Goal: Communication & Community: Answer question/provide support

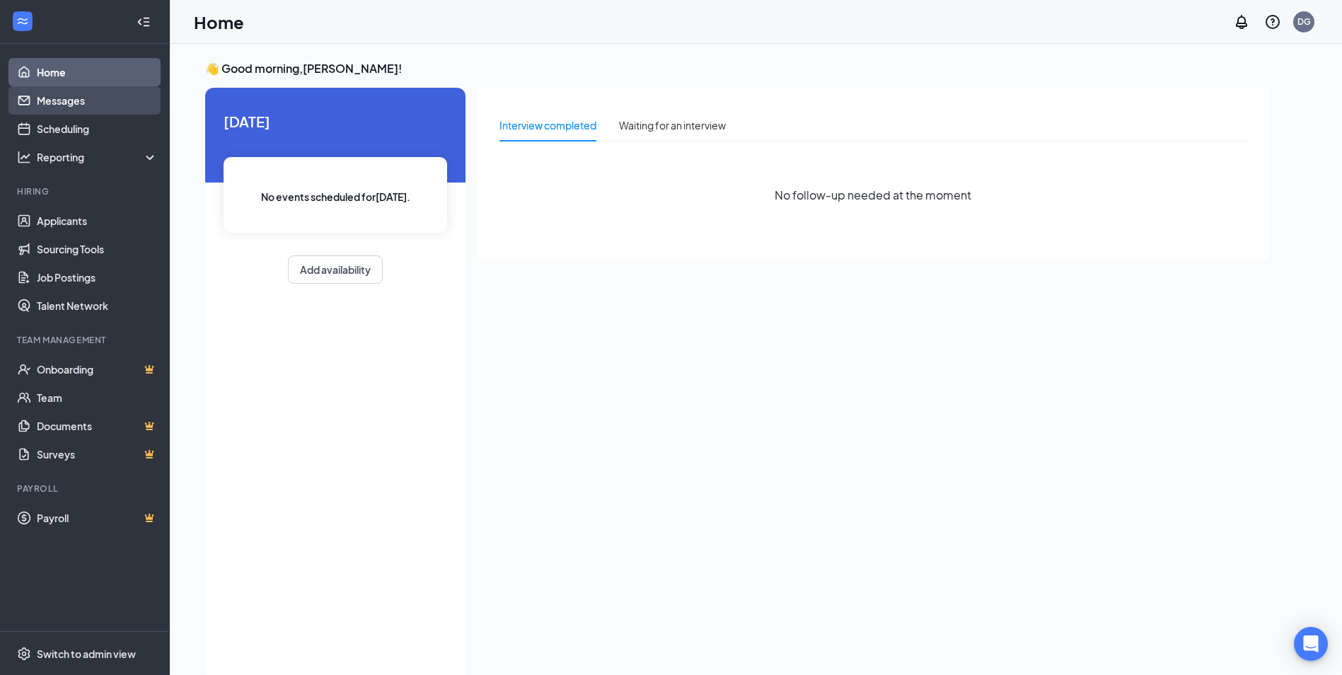
click at [93, 108] on link "Messages" at bounding box center [97, 100] width 121 height 28
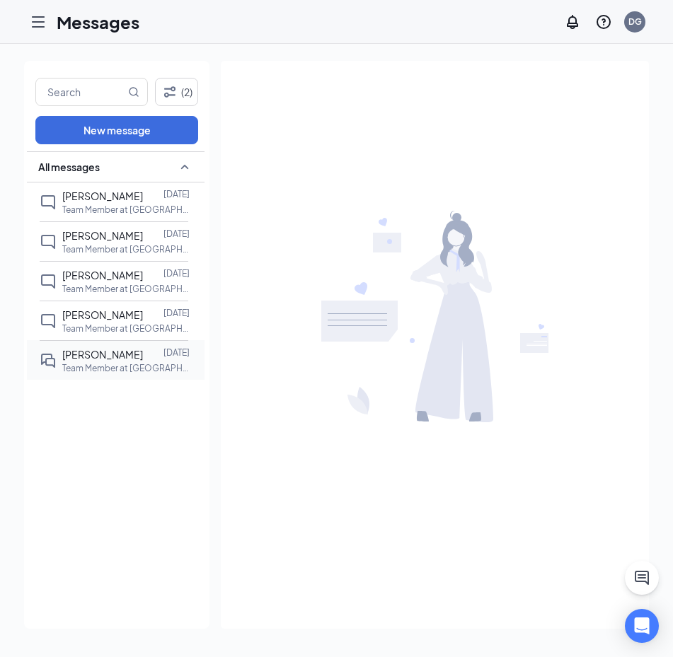
click at [103, 355] on span "[PERSON_NAME]" at bounding box center [102, 354] width 81 height 13
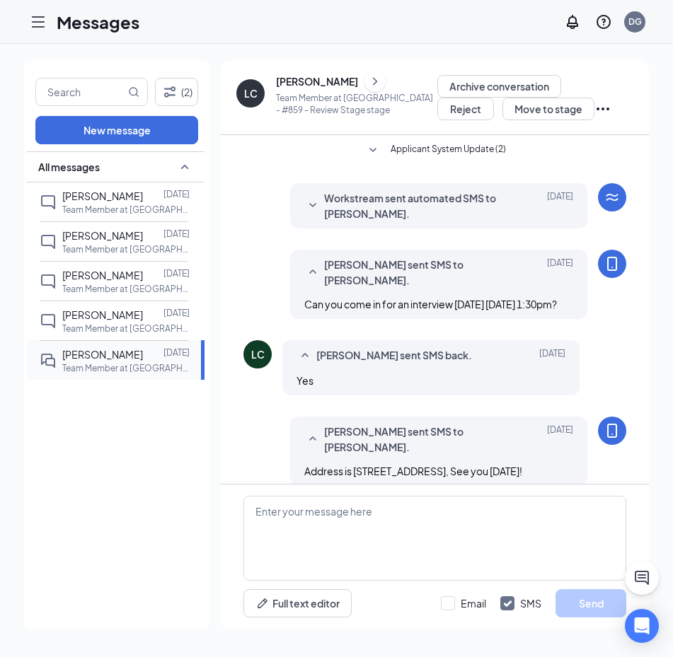
scroll to position [32, 0]
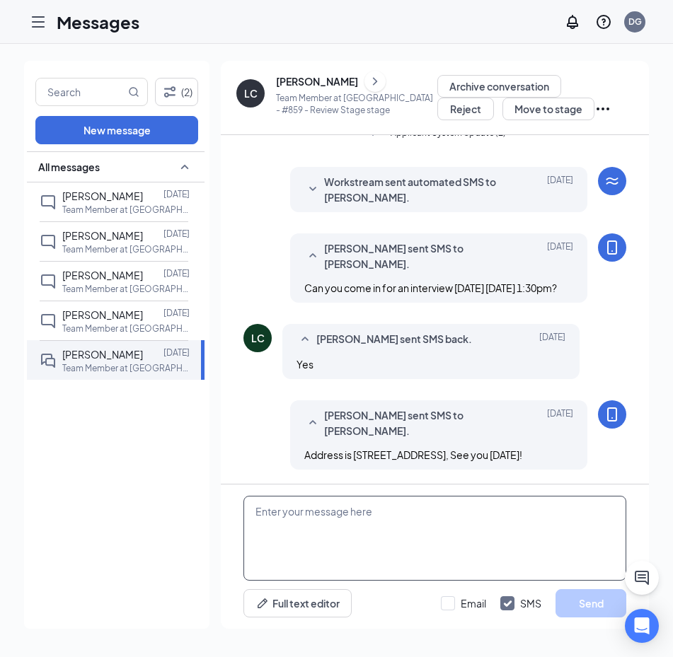
click at [279, 508] on textarea at bounding box center [434, 538] width 383 height 85
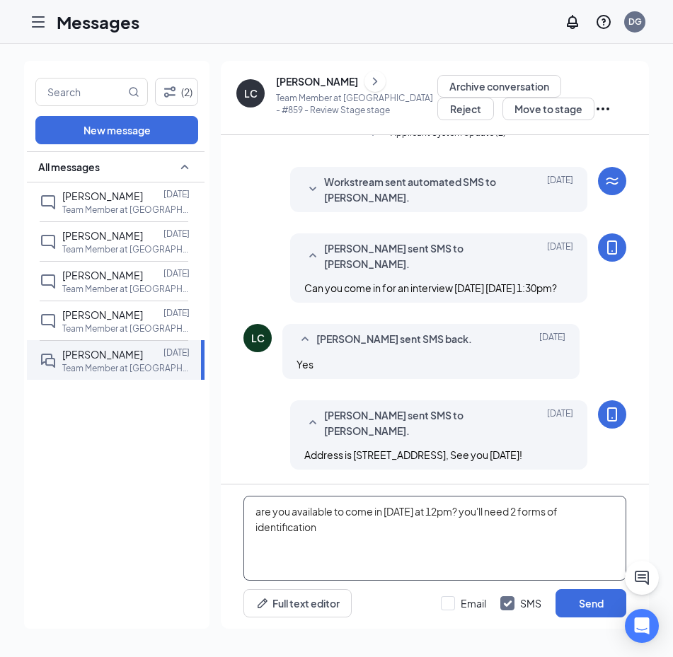
click at [472, 516] on textarea "are you available to come in [DATE] at 12pm? you'll need 2 forms of identificat…" at bounding box center [434, 538] width 383 height 85
click at [429, 544] on textarea "are you available to come in [DATE] at 12pm, you'll need 2 forms of identificat…" at bounding box center [434, 538] width 383 height 85
type textarea "are you available to come in [DATE] at 12pm, you'll need 2 forms of identificat…"
click at [601, 604] on button "Send" at bounding box center [590, 603] width 71 height 28
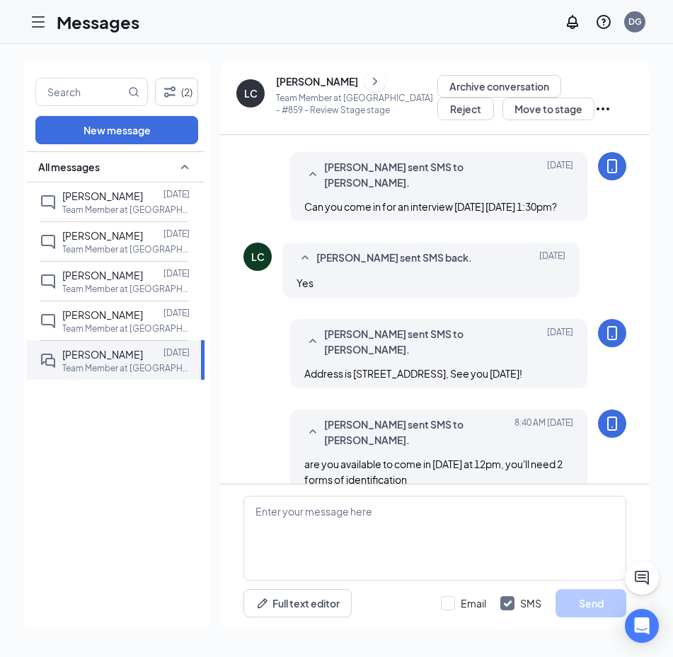
scroll to position [138, 0]
